Goal: Information Seeking & Learning: Learn about a topic

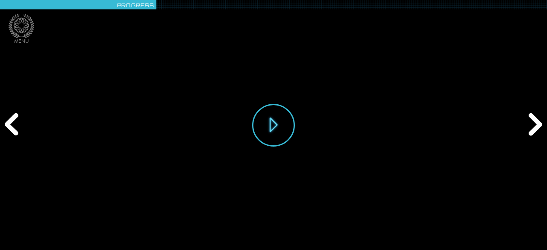
click at [18, 123] on div "Previous" at bounding box center [13, 125] width 26 height 75
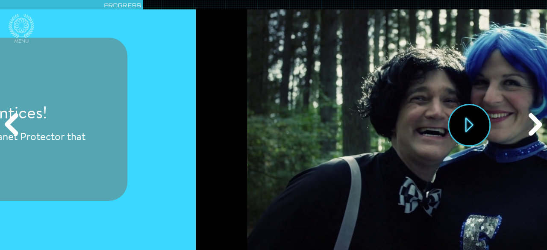
click at [17, 123] on div "Previous" at bounding box center [13, 125] width 26 height 75
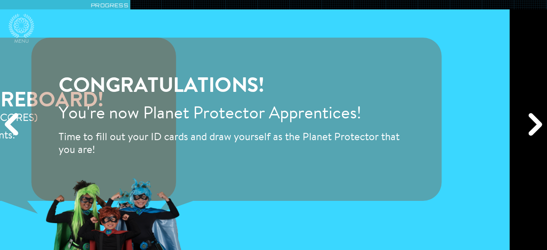
click at [17, 123] on div "Previous" at bounding box center [13, 125] width 26 height 75
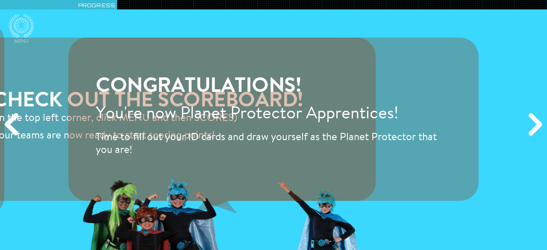
click at [17, 123] on div "Previous" at bounding box center [13, 125] width 26 height 75
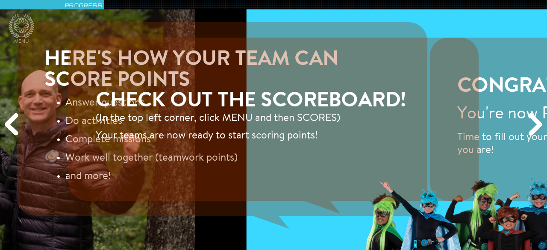
click at [17, 123] on div "Previous" at bounding box center [13, 125] width 26 height 75
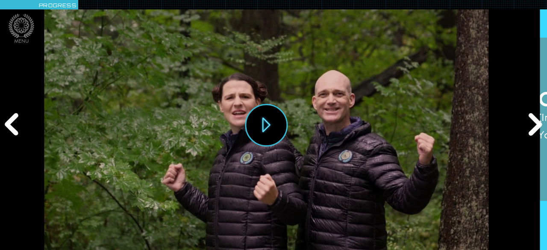
click at [17, 123] on div "Previous" at bounding box center [13, 125] width 26 height 75
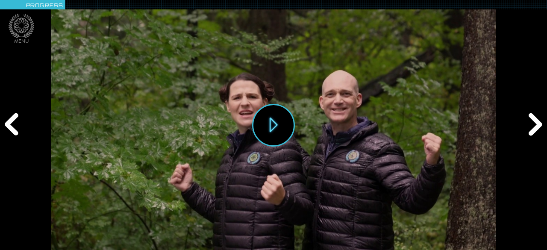
click at [17, 123] on div "Previous" at bounding box center [13, 125] width 26 height 75
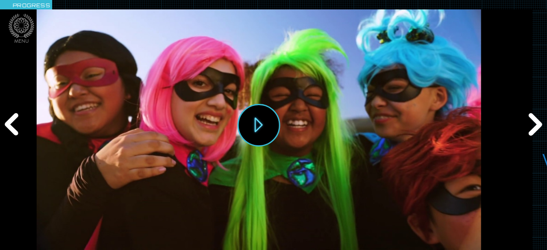
click at [17, 123] on div "Previous" at bounding box center [13, 125] width 26 height 75
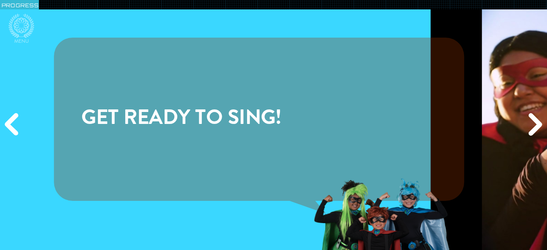
click at [17, 123] on div "Previous" at bounding box center [13, 125] width 26 height 75
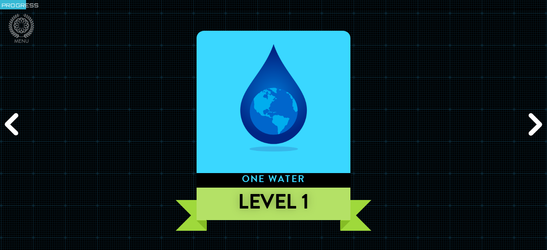
click at [535, 121] on div "Next" at bounding box center [534, 125] width 26 height 75
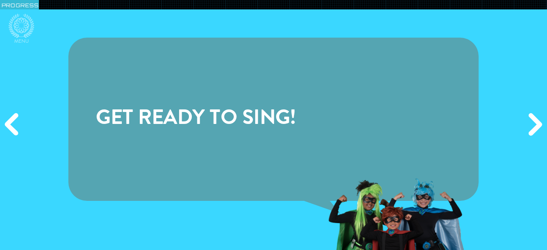
click at [535, 121] on div "Next" at bounding box center [534, 125] width 26 height 75
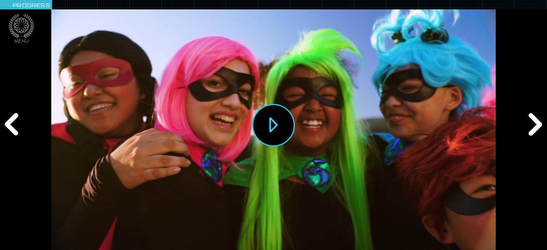
click at [535, 121] on div "Next" at bounding box center [534, 125] width 26 height 75
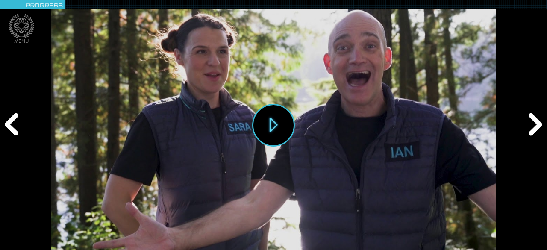
click at [535, 121] on div "Next" at bounding box center [534, 125] width 26 height 75
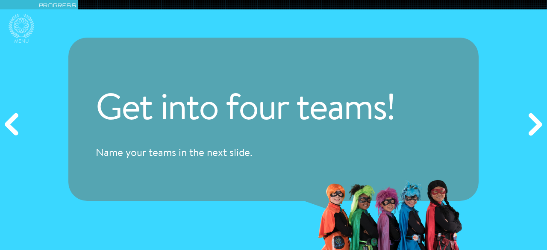
click at [535, 121] on div "Next" at bounding box center [534, 125] width 26 height 75
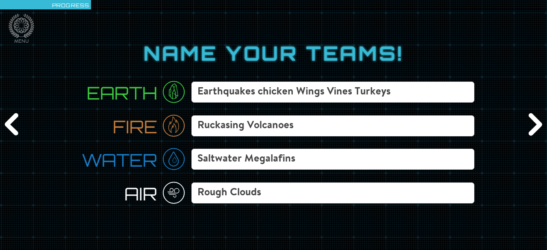
click at [14, 128] on div "Previous" at bounding box center [13, 125] width 26 height 75
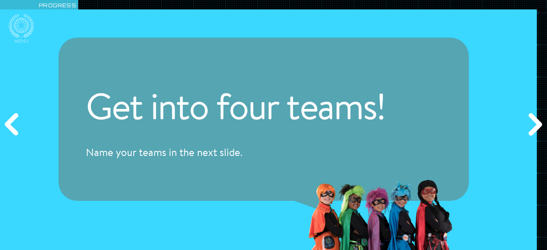
click at [14, 128] on div "Previous" at bounding box center [13, 125] width 26 height 75
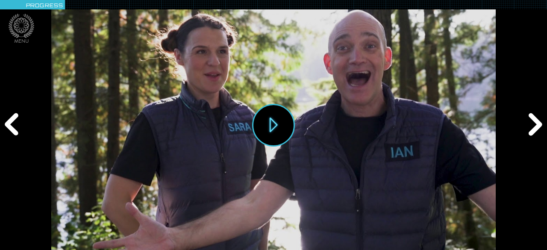
click at [14, 128] on div "Previous" at bounding box center [13, 125] width 26 height 75
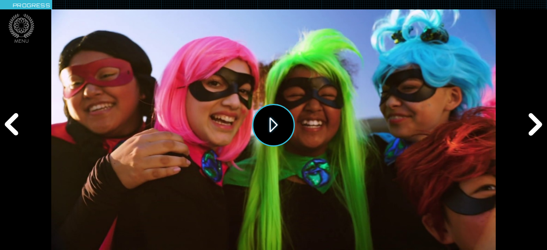
click at [275, 122] on button "Play" at bounding box center [273, 125] width 43 height 43
click at [21, 31] on icon at bounding box center [22, 26] width 26 height 24
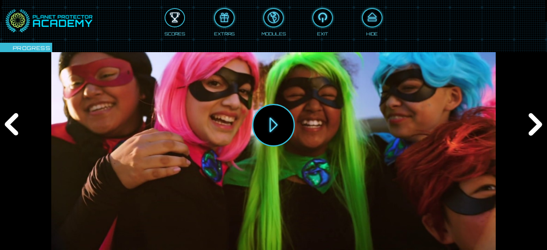
click at [170, 17] on div at bounding box center [175, 18] width 19 height 14
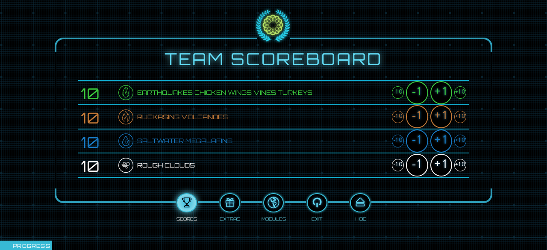
click at [438, 93] on div "+1" at bounding box center [442, 92] width 22 height 23
click at [442, 114] on div "+1" at bounding box center [442, 116] width 22 height 23
click at [438, 140] on div "+1" at bounding box center [442, 141] width 22 height 23
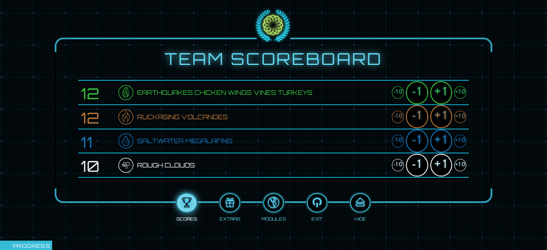
click at [438, 140] on div "+1" at bounding box center [442, 141] width 22 height 23
click at [440, 162] on div "+1" at bounding box center [442, 165] width 22 height 23
click at [364, 203] on div at bounding box center [360, 203] width 19 height 14
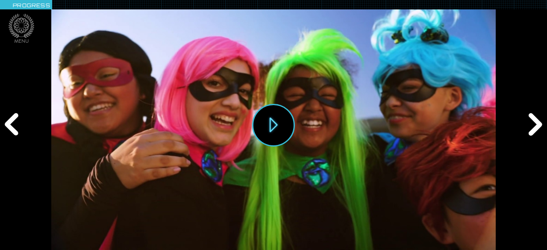
click at [526, 111] on div "Next" at bounding box center [534, 125] width 26 height 75
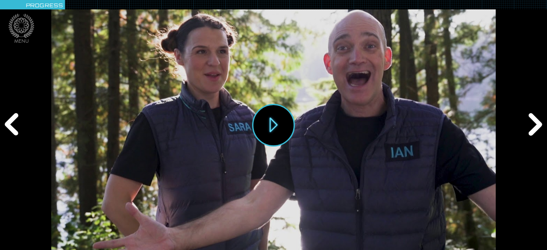
click at [526, 111] on div "Next" at bounding box center [534, 125] width 26 height 75
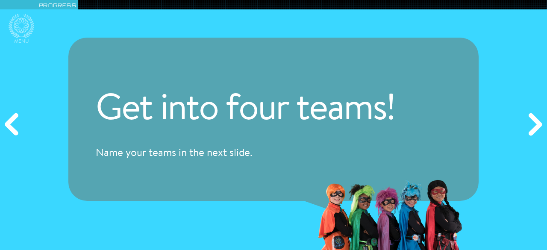
click at [526, 111] on div "Next" at bounding box center [534, 125] width 26 height 75
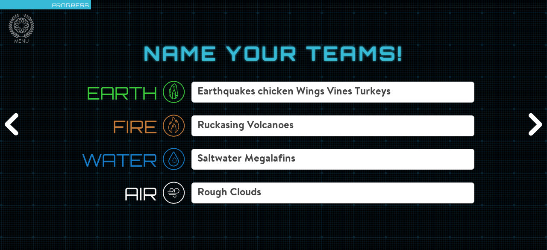
click at [526, 111] on div "Next" at bounding box center [534, 125] width 26 height 75
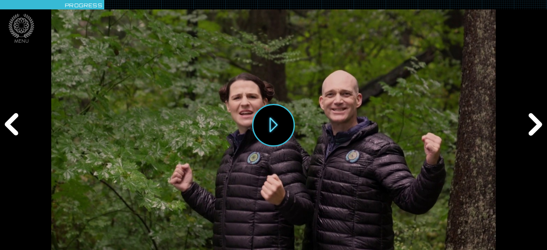
click at [526, 111] on div "Next" at bounding box center [534, 125] width 26 height 75
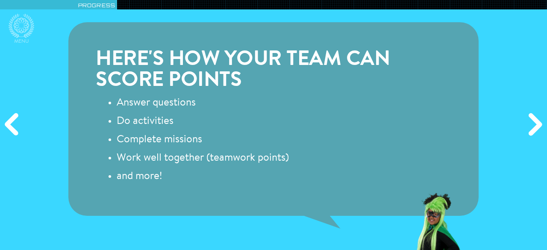
click at [526, 111] on div "Next" at bounding box center [534, 125] width 26 height 75
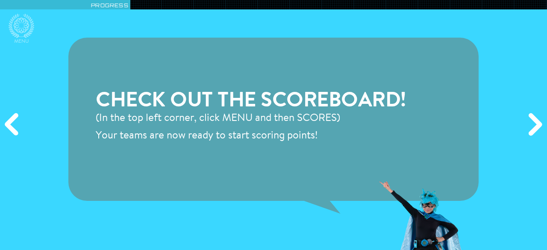
click at [526, 111] on div "Next" at bounding box center [534, 125] width 26 height 75
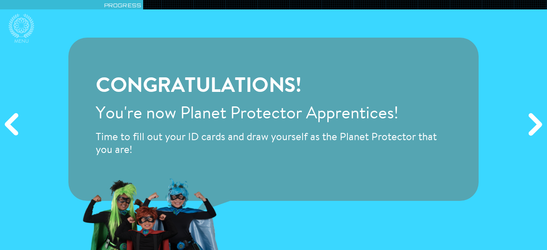
click at [526, 111] on div "Next" at bounding box center [534, 125] width 26 height 75
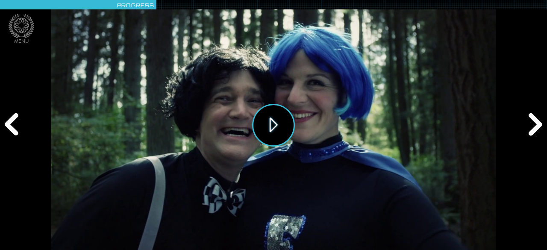
click at [266, 125] on button "Play" at bounding box center [273, 125] width 43 height 43
click at [525, 126] on div "Next" at bounding box center [534, 125] width 26 height 75
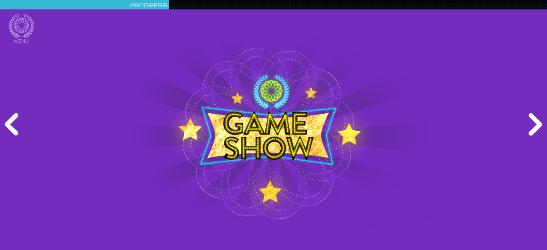
click at [525, 126] on div "Next" at bounding box center [534, 125] width 26 height 75
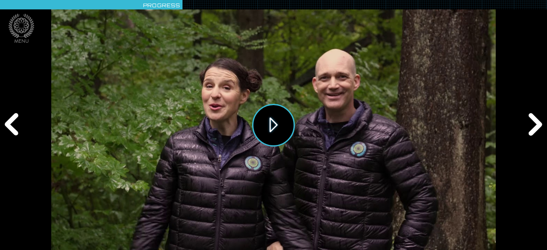
click at [271, 120] on button "Play" at bounding box center [273, 125] width 43 height 43
click at [534, 125] on div "Next" at bounding box center [534, 125] width 26 height 75
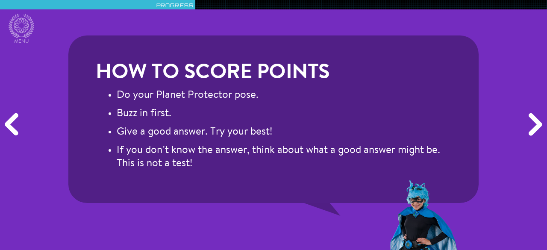
click at [534, 125] on div "Next" at bounding box center [534, 125] width 26 height 75
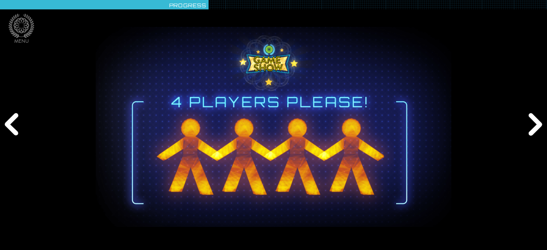
click at [534, 125] on div "Next" at bounding box center [534, 125] width 26 height 75
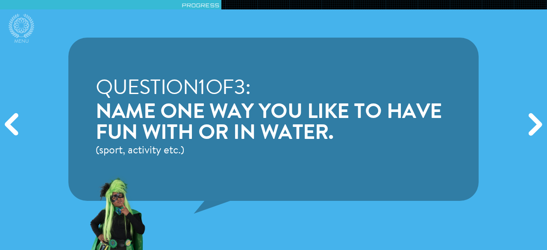
click at [10, 121] on div "Previous" at bounding box center [13, 125] width 26 height 75
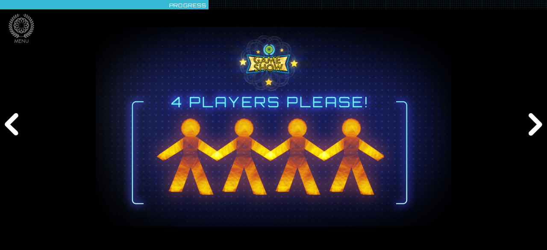
click at [535, 124] on div "Next" at bounding box center [534, 125] width 26 height 75
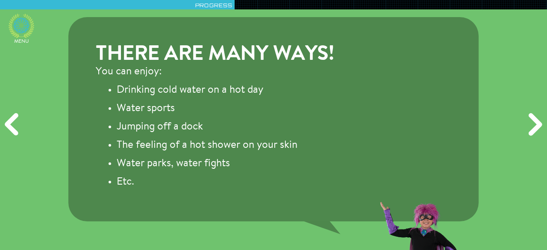
click at [20, 24] on icon at bounding box center [22, 26] width 26 height 24
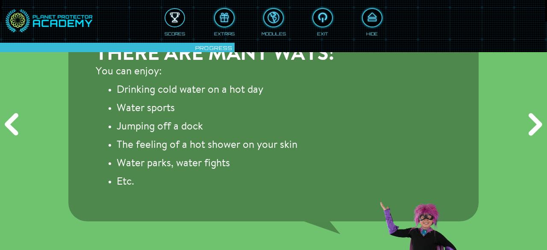
click at [175, 16] on div at bounding box center [175, 18] width 19 height 14
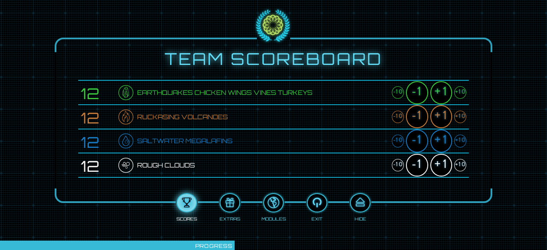
click at [444, 87] on div "+1" at bounding box center [442, 92] width 22 height 23
click at [442, 113] on div "+1" at bounding box center [442, 116] width 22 height 23
click at [443, 146] on div "+1" at bounding box center [442, 141] width 22 height 23
click at [441, 163] on div "+1" at bounding box center [442, 165] width 22 height 23
click at [443, 93] on div "+1" at bounding box center [442, 92] width 22 height 23
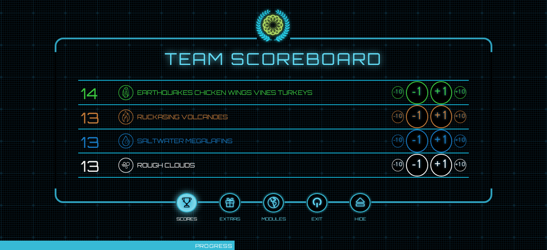
click at [445, 113] on div "+1" at bounding box center [442, 116] width 22 height 23
click at [448, 139] on div "+1" at bounding box center [442, 141] width 22 height 23
click at [446, 164] on div "+1" at bounding box center [442, 165] width 22 height 23
click at [363, 202] on div at bounding box center [360, 203] width 19 height 14
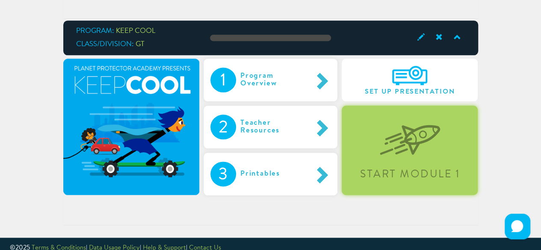
click at [404, 131] on img at bounding box center [410, 133] width 60 height 44
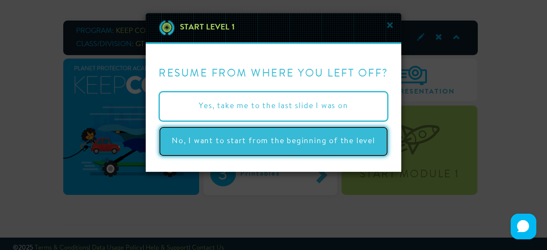
click at [310, 141] on button "No, I want to start from the beginning of the level" at bounding box center [274, 141] width 230 height 31
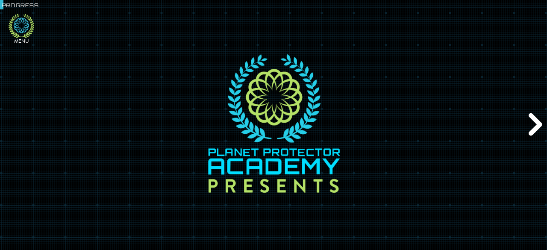
click at [15, 25] on icon at bounding box center [22, 26] width 26 height 24
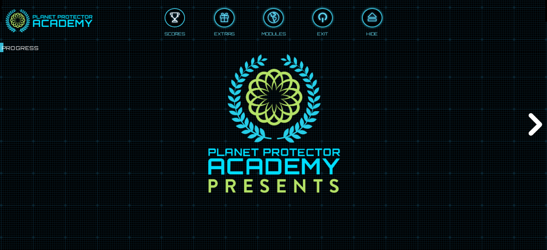
click at [179, 17] on div at bounding box center [175, 18] width 19 height 14
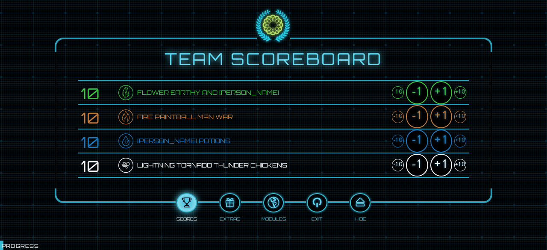
click at [436, 90] on div "+1" at bounding box center [442, 92] width 22 height 23
click at [443, 115] on div "+1" at bounding box center [442, 116] width 22 height 23
click at [444, 136] on div "+1" at bounding box center [442, 141] width 22 height 23
click at [434, 163] on div "+1" at bounding box center [442, 165] width 22 height 23
click at [360, 204] on div at bounding box center [360, 203] width 19 height 14
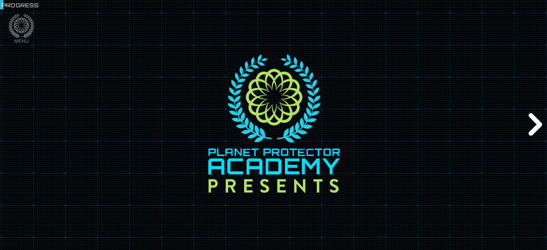
click at [535, 126] on div "Next" at bounding box center [534, 125] width 26 height 75
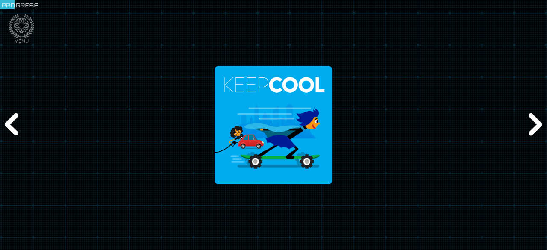
click at [535, 126] on div "Next" at bounding box center [534, 125] width 26 height 75
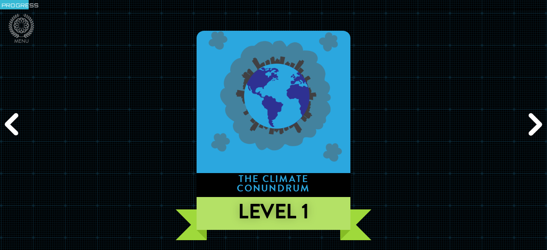
click at [535, 126] on div "Next" at bounding box center [534, 125] width 26 height 75
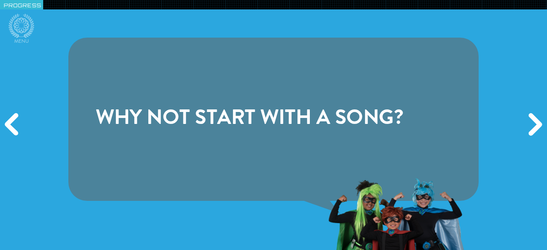
click at [535, 126] on div "Next" at bounding box center [534, 125] width 26 height 75
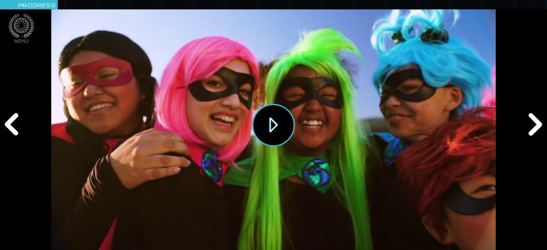
click at [270, 126] on button "Play" at bounding box center [273, 125] width 43 height 43
click at [21, 26] on icon at bounding box center [22, 26] width 26 height 24
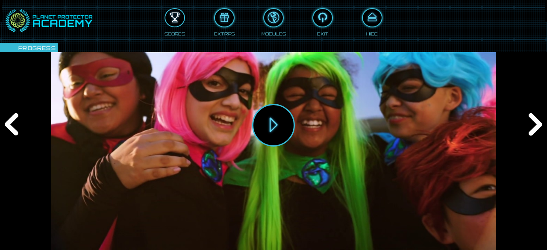
click at [179, 14] on div at bounding box center [175, 18] width 19 height 14
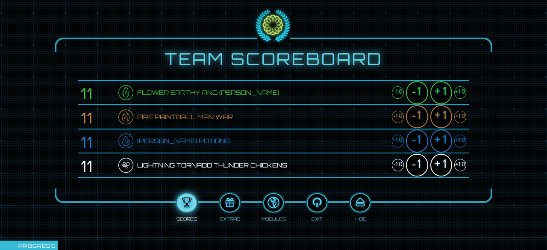
click at [441, 89] on div "+1" at bounding box center [442, 92] width 22 height 23
click at [442, 110] on div "+1" at bounding box center [442, 116] width 22 height 23
click at [442, 112] on div "+1" at bounding box center [442, 116] width 22 height 23
click at [422, 111] on div "-1" at bounding box center [417, 116] width 22 height 23
click at [445, 141] on div "+1" at bounding box center [442, 141] width 22 height 23
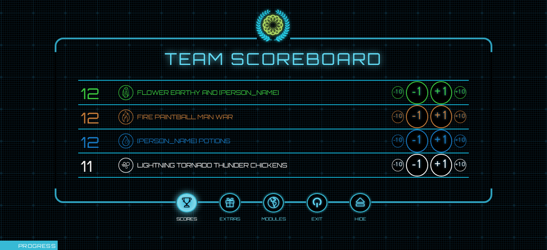
click at [440, 166] on div "+1" at bounding box center [442, 165] width 22 height 23
click at [359, 201] on div at bounding box center [360, 203] width 19 height 14
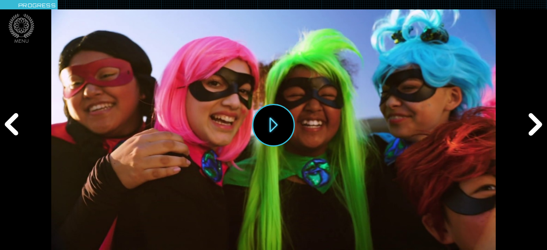
click at [527, 134] on div "Next" at bounding box center [534, 125] width 26 height 75
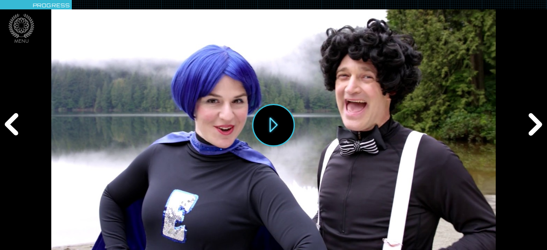
click at [527, 135] on div "Next" at bounding box center [534, 125] width 26 height 75
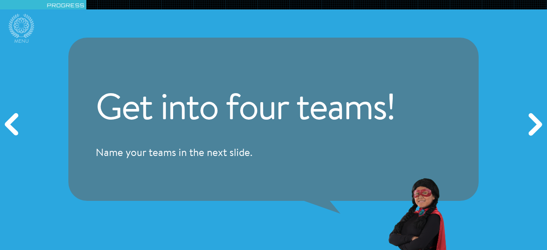
click at [527, 135] on div "Next" at bounding box center [534, 125] width 26 height 75
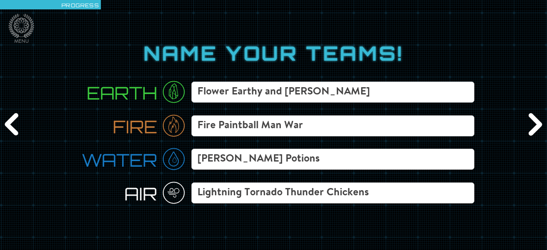
click at [527, 136] on div "Next" at bounding box center [534, 125] width 26 height 75
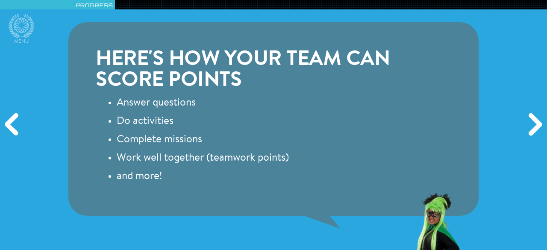
click at [527, 136] on div "Next" at bounding box center [534, 125] width 26 height 75
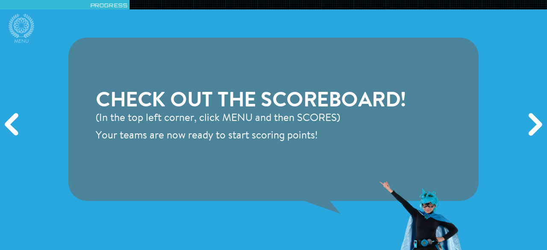
click at [20, 124] on div "Previous" at bounding box center [13, 125] width 26 height 75
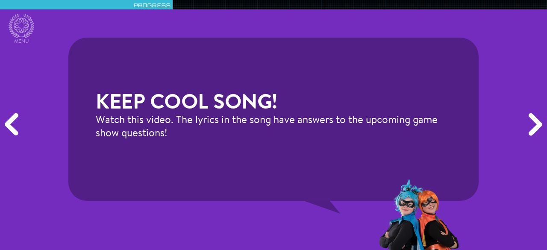
click at [529, 123] on div "Next" at bounding box center [534, 125] width 26 height 75
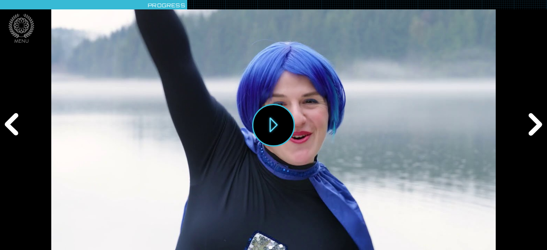
click at [10, 132] on div "Previous" at bounding box center [13, 125] width 26 height 75
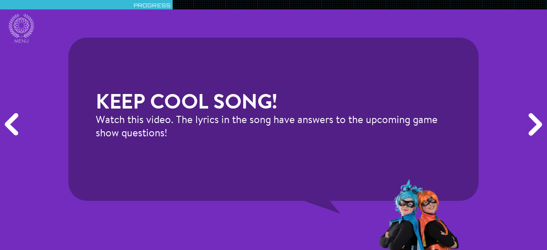
click at [532, 125] on div "Next" at bounding box center [534, 125] width 26 height 75
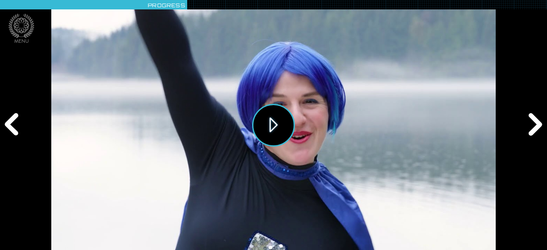
click at [283, 127] on button "Play" at bounding box center [273, 125] width 43 height 43
click at [532, 123] on div "Next" at bounding box center [534, 125] width 26 height 75
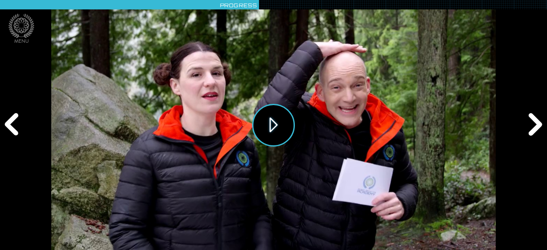
click at [268, 124] on button "Play" at bounding box center [273, 125] width 43 height 43
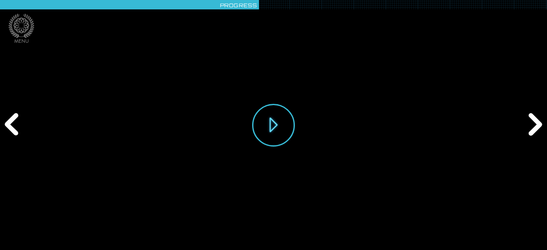
click at [58, 231] on div "Play" at bounding box center [273, 125] width 445 height 250
click at [59, 232] on div "Play" at bounding box center [273, 125] width 445 height 250
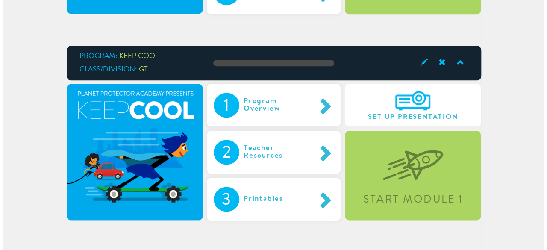
scroll to position [455, 0]
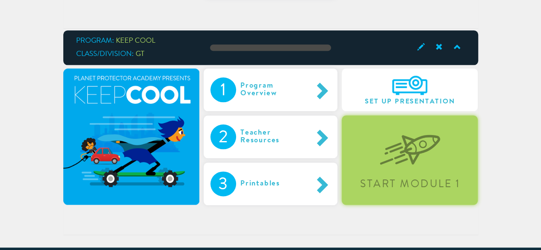
click at [418, 158] on img at bounding box center [410, 143] width 60 height 44
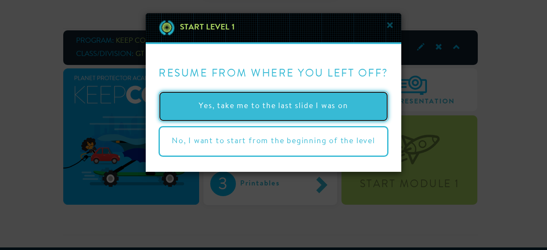
click at [322, 107] on button "Yes, take me to the last slide I was on" at bounding box center [274, 106] width 230 height 31
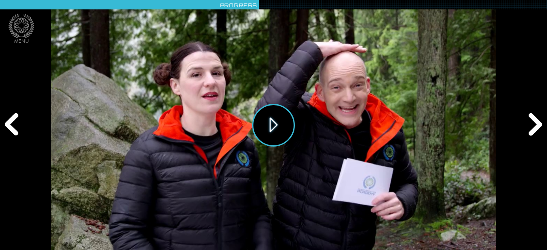
click at [269, 119] on button "Play" at bounding box center [273, 125] width 43 height 43
click at [28, 19] on icon at bounding box center [22, 26] width 26 height 24
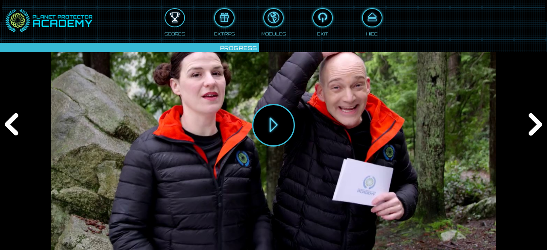
click at [173, 20] on div at bounding box center [175, 18] width 19 height 14
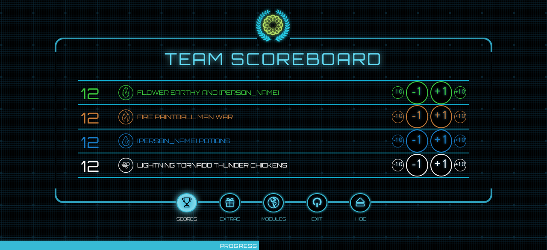
click at [443, 139] on div "+1" at bounding box center [442, 141] width 22 height 23
click at [441, 90] on div "+1" at bounding box center [442, 92] width 22 height 23
click at [441, 164] on div "+1" at bounding box center [442, 165] width 22 height 23
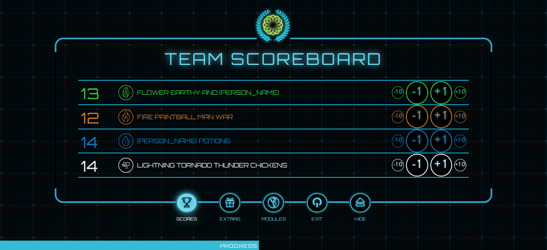
click at [442, 112] on div "+1" at bounding box center [442, 116] width 22 height 23
click at [361, 205] on div at bounding box center [360, 203] width 19 height 14
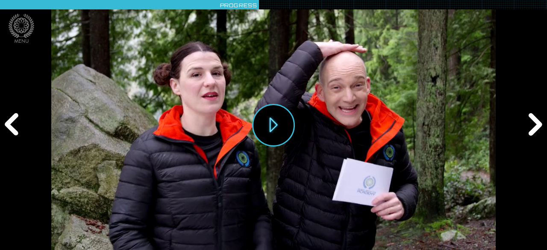
click at [536, 117] on div "Next" at bounding box center [534, 125] width 26 height 75
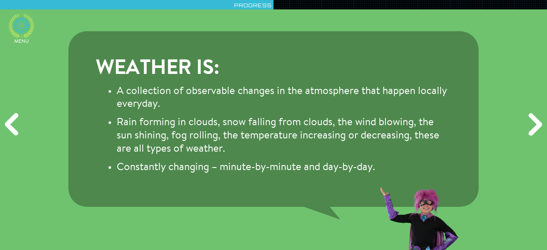
click at [20, 23] on icon at bounding box center [21, 25] width 15 height 15
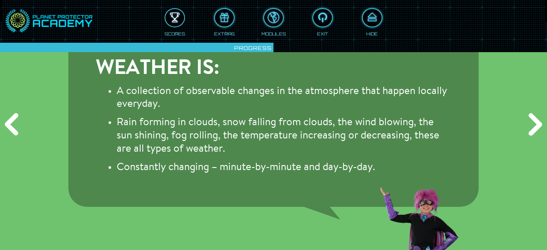
click at [174, 16] on div at bounding box center [175, 18] width 19 height 14
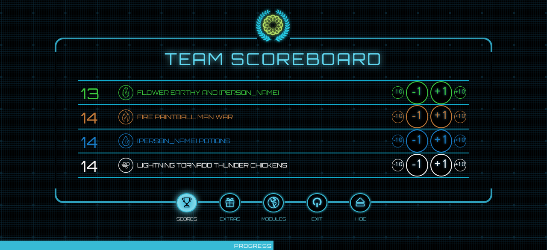
click at [415, 165] on div "-1" at bounding box center [417, 165] width 22 height 23
click at [358, 202] on div at bounding box center [360, 203] width 19 height 14
click at [358, 202] on div "Scores Extras Modules Exit Hide" at bounding box center [273, 204] width 391 height 35
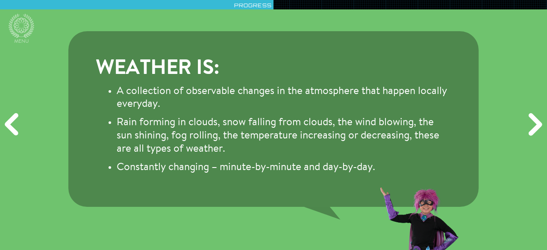
click at [358, 202] on div "Menu Team Scoreboard 13 Flower Earthy and Erbie -10 -1 +1 +10 14 Fire Paintball…" at bounding box center [273, 125] width 547 height 250
click at [538, 118] on div "Next" at bounding box center [534, 125] width 26 height 75
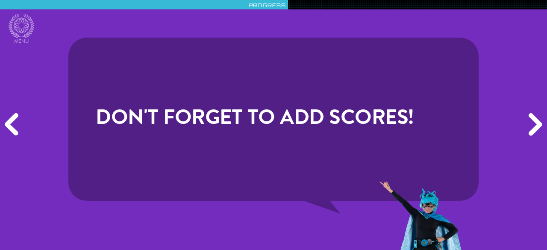
click at [538, 118] on div "Next" at bounding box center [534, 125] width 26 height 75
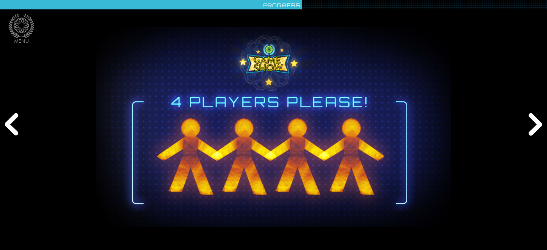
click at [538, 118] on div "Next" at bounding box center [534, 125] width 26 height 75
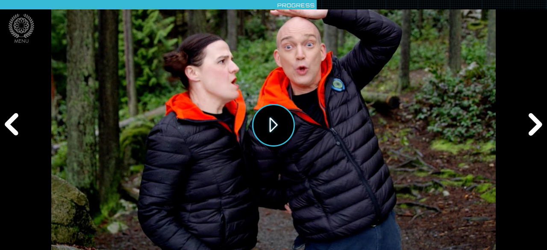
click at [271, 116] on button "Play" at bounding box center [273, 125] width 43 height 43
click at [536, 125] on div "Next" at bounding box center [534, 125] width 26 height 75
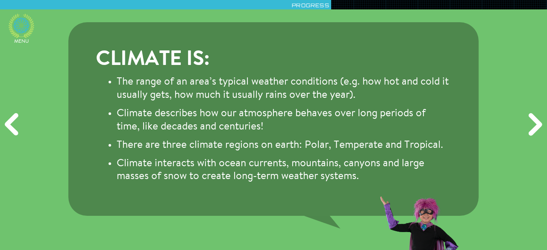
click at [16, 30] on icon at bounding box center [21, 25] width 15 height 15
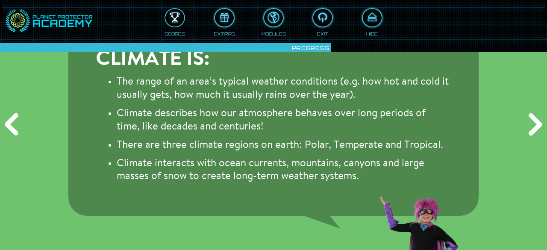
click at [177, 17] on div at bounding box center [175, 18] width 19 height 14
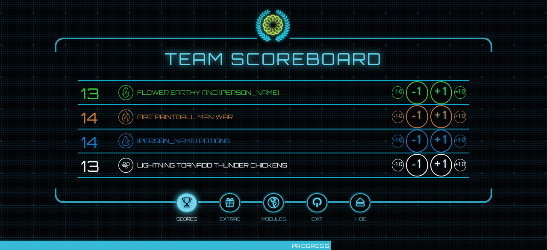
click at [442, 86] on div "+1" at bounding box center [442, 92] width 22 height 23
click at [444, 113] on div "+1" at bounding box center [442, 116] width 22 height 23
click at [440, 141] on div "+1" at bounding box center [442, 141] width 22 height 23
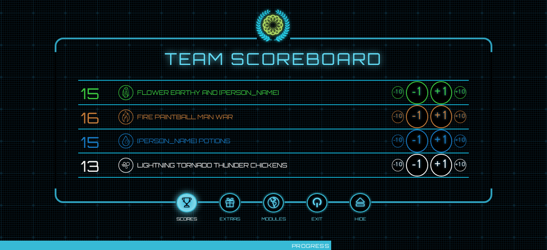
click at [440, 141] on div "+1" at bounding box center [442, 141] width 22 height 23
click at [445, 160] on div "+1" at bounding box center [442, 165] width 22 height 23
click at [361, 202] on div at bounding box center [360, 203] width 19 height 14
